Goal: Task Accomplishment & Management: Manage account settings

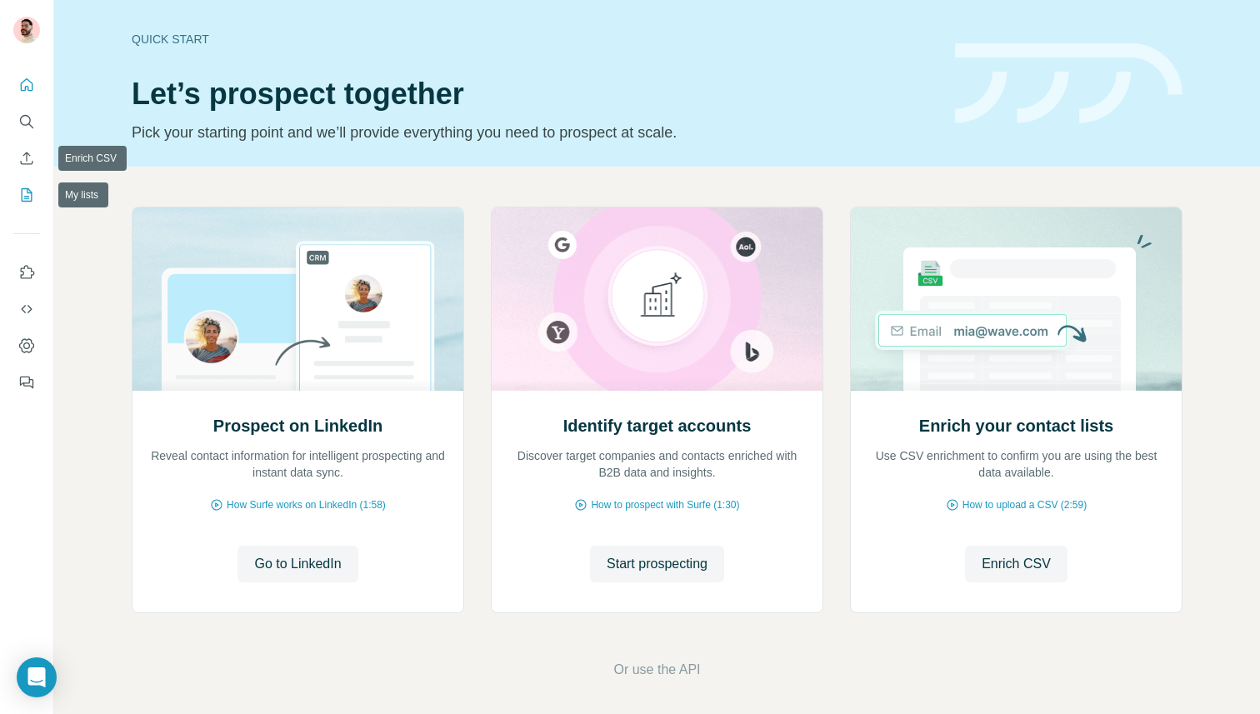
click at [24, 188] on icon "My lists" at bounding box center [26, 195] width 17 height 17
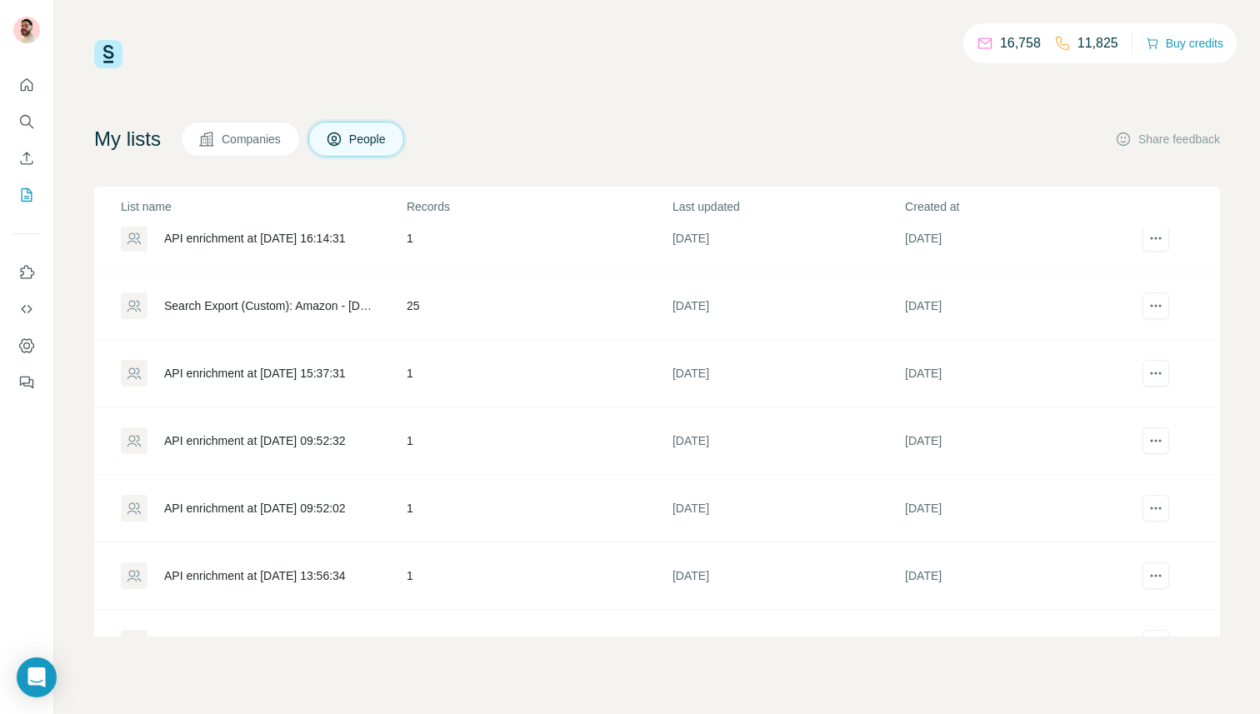
scroll to position [1000, 0]
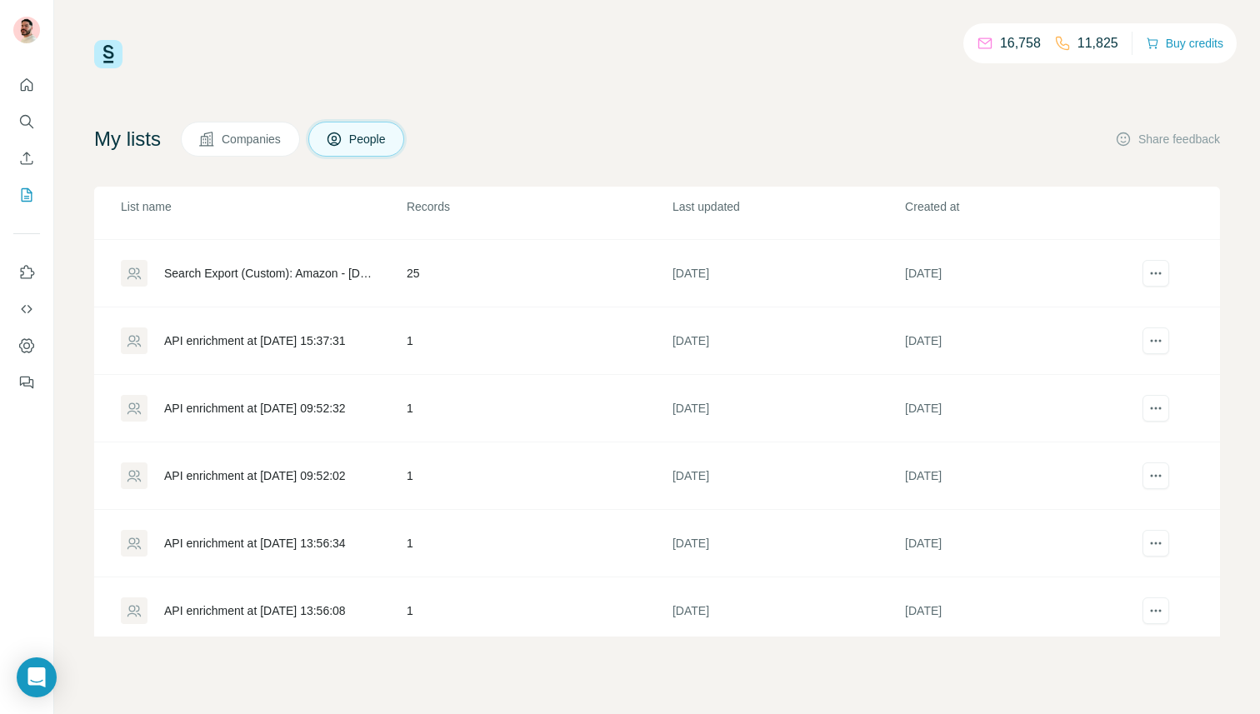
click at [292, 271] on div "Search Export (Custom): Amazon - [DATE] 16:01" at bounding box center [271, 273] width 214 height 17
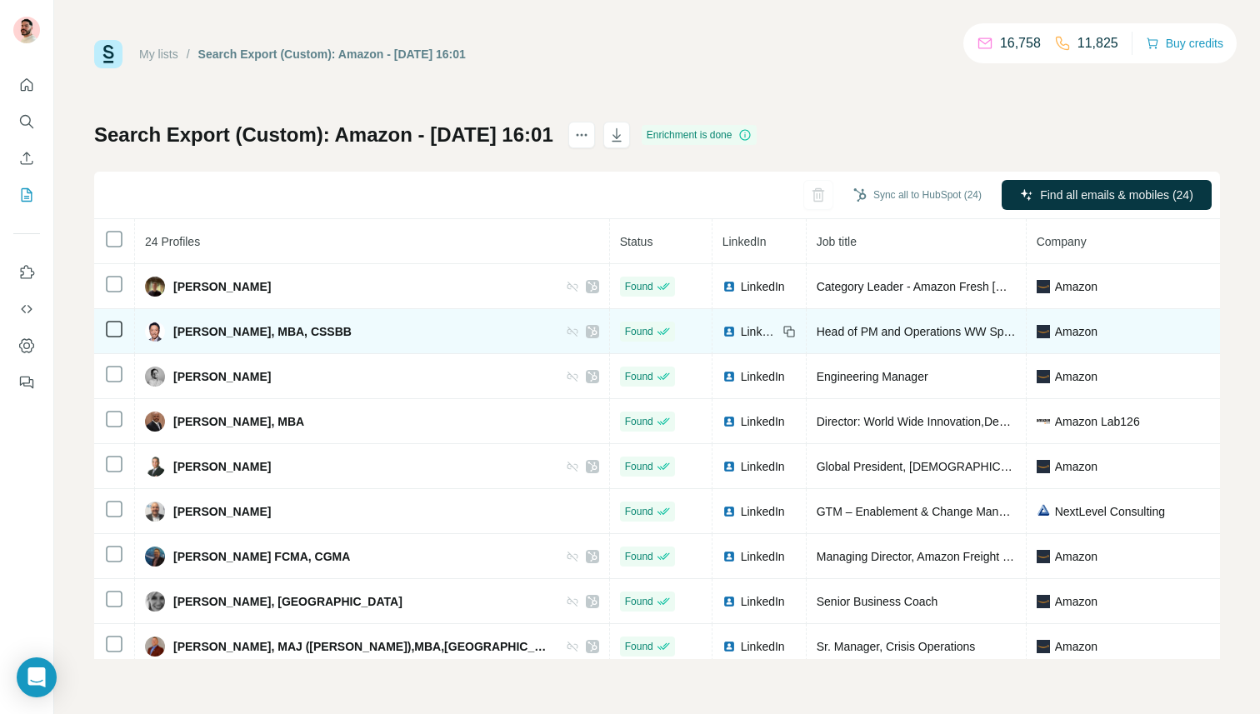
click at [588, 331] on icon at bounding box center [593, 331] width 10 height 13
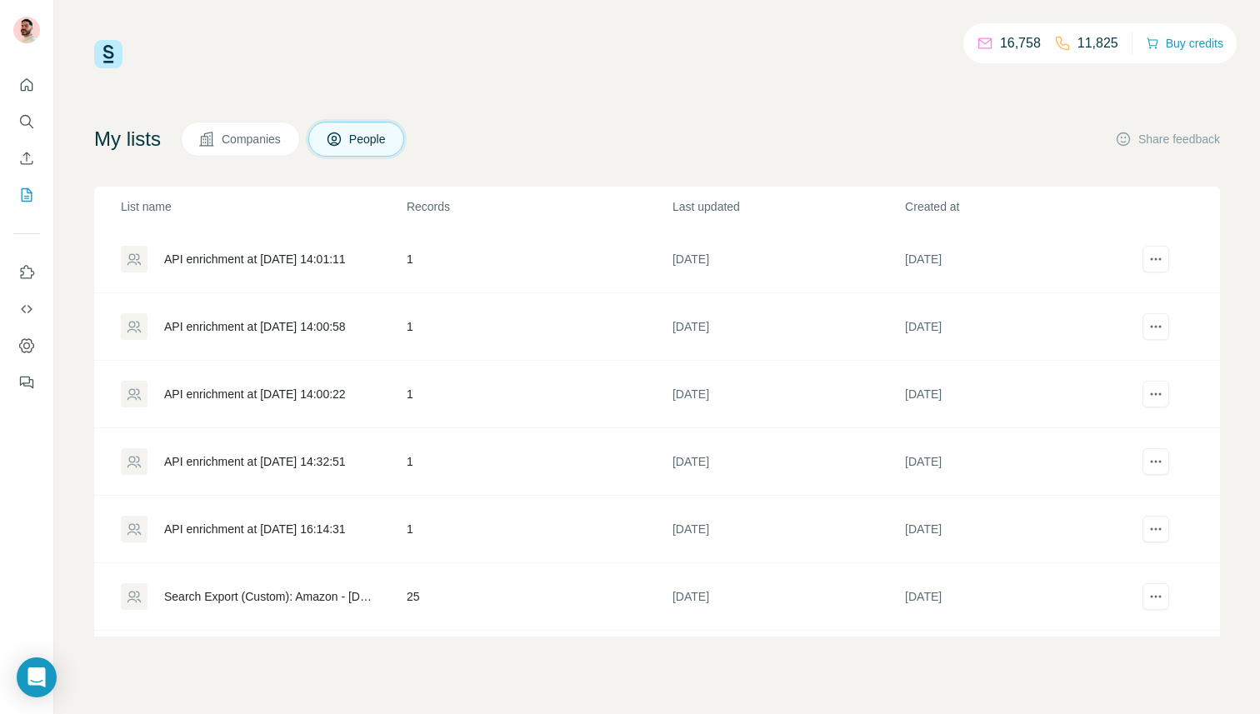
scroll to position [941, 0]
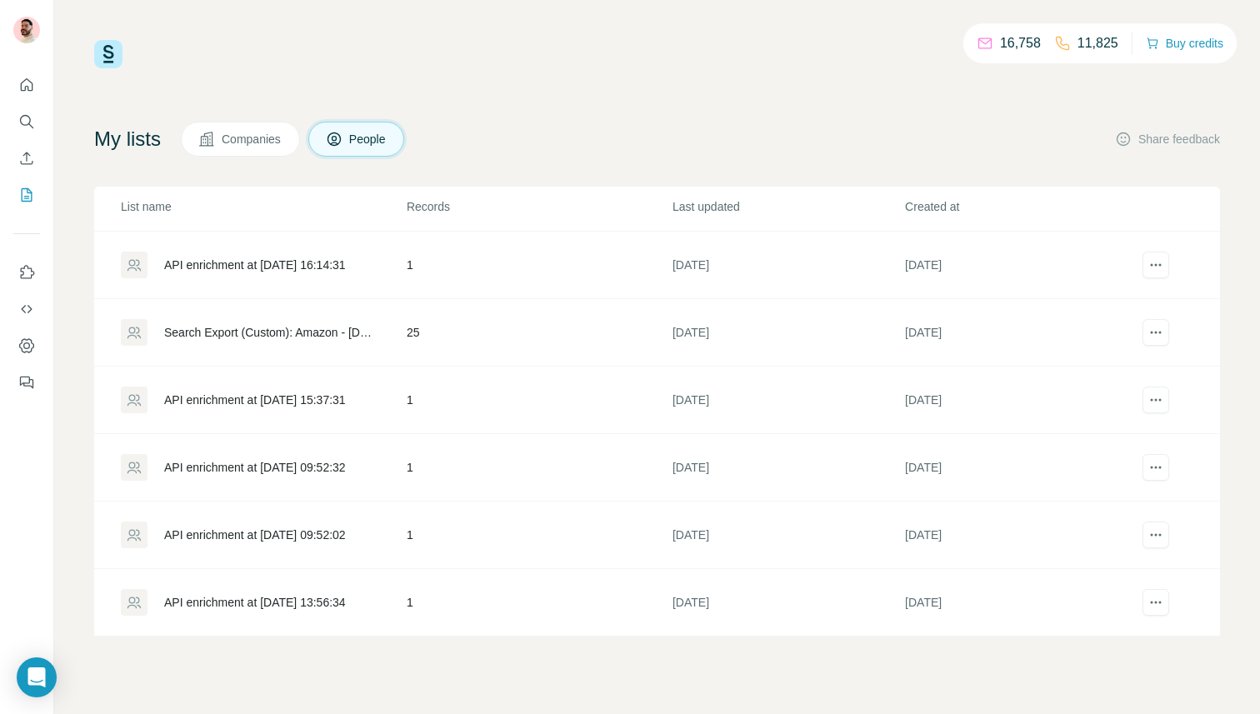
click at [288, 340] on div "Search Export (Custom): Amazon - [DATE] 16:01" at bounding box center [271, 332] width 214 height 17
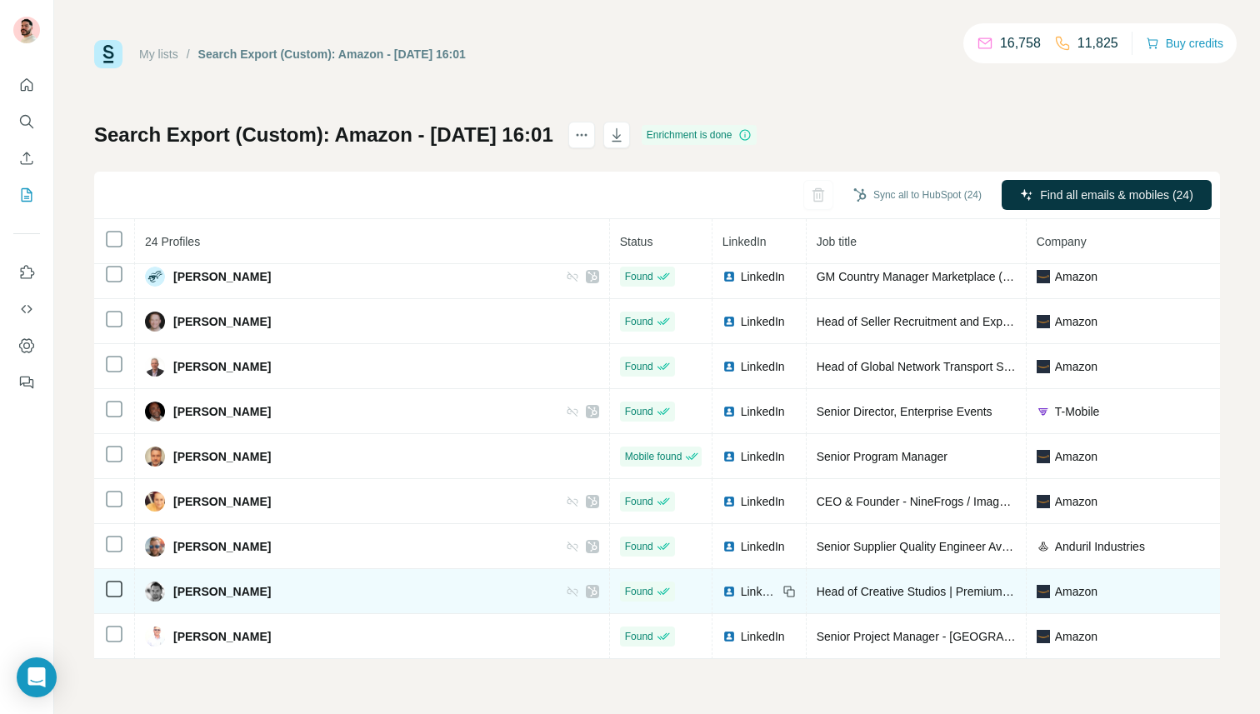
scroll to position [685, 0]
